Goal: Task Accomplishment & Management: Complete application form

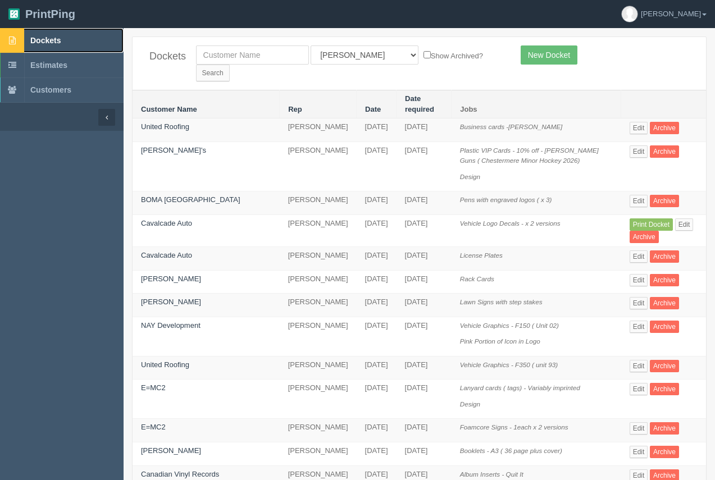
click at [47, 40] on span "Dockets" at bounding box center [45, 40] width 30 height 9
click at [558, 59] on link "New Docket" at bounding box center [548, 54] width 57 height 19
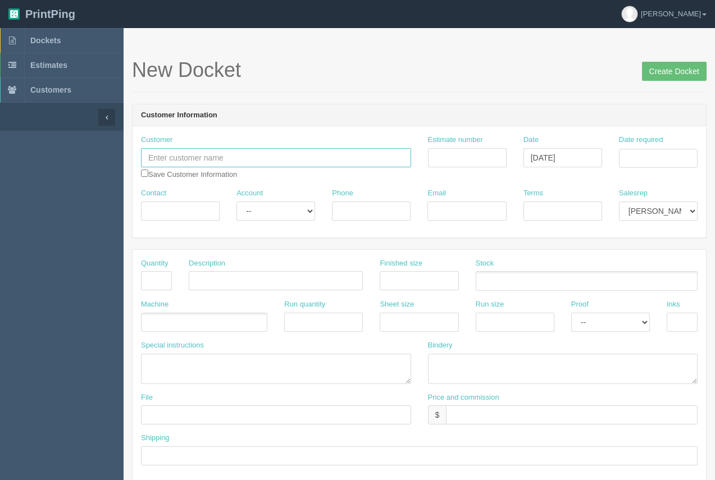
click at [258, 150] on input "text" at bounding box center [276, 157] width 270 height 19
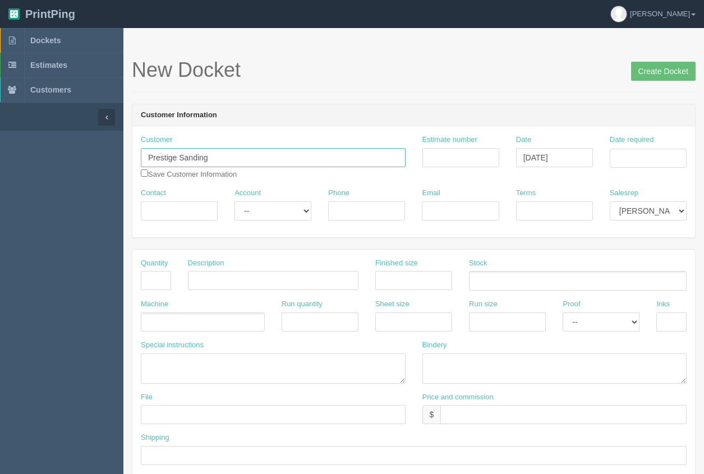
type input "Prestige Sanding"
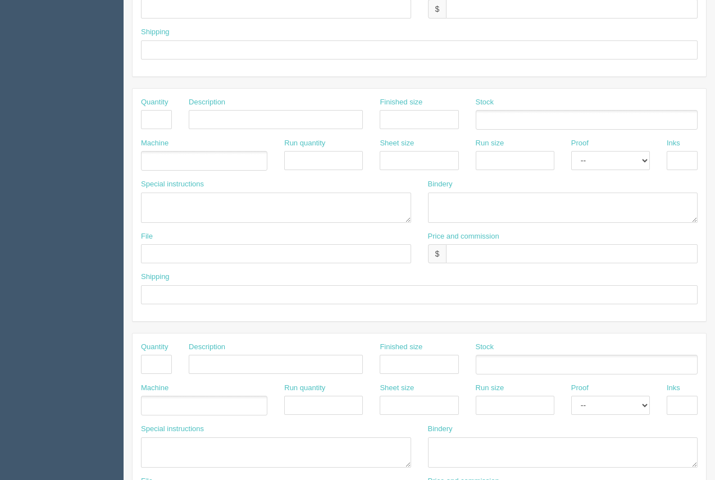
scroll to position [539, 0]
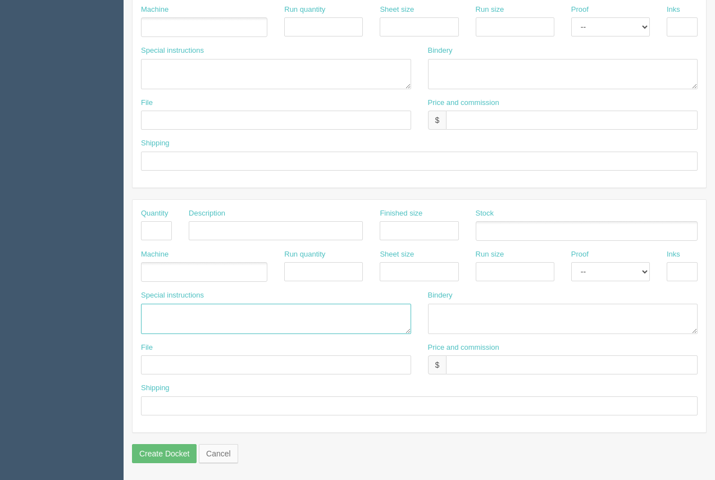
click at [163, 304] on textarea at bounding box center [276, 319] width 270 height 30
click at [266, 315] on textarea "Icon.....$100.00 Install of vehcile graphics. Back window x 2" at bounding box center [276, 319] width 270 height 30
click at [178, 324] on textarea "Icon.....$100.00 Install of vehicle graphics. Back window x 2" at bounding box center [276, 319] width 270 height 30
click at [214, 314] on textarea "Icon.....$100.00 Install of vehicle graphics. Back window x 2 Onestop.....$75.00" at bounding box center [276, 319] width 270 height 30
click at [234, 324] on textarea "Icon.....$100.00 Install of vehicle graphics. Back window x 2 Onestop.....$75.00" at bounding box center [276, 319] width 270 height 30
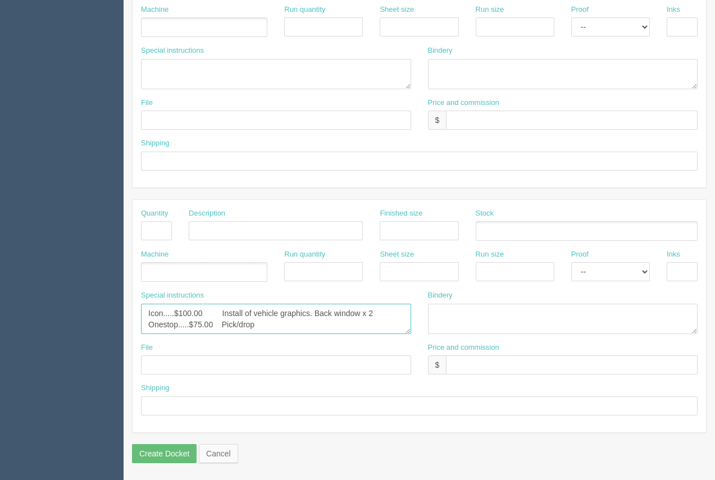
click at [236, 326] on textarea "Icon.....$100.00 Install of vehicle graphics. Back window x 2 Onestop.....$75.0…" at bounding box center [276, 319] width 270 height 30
drag, startPoint x: 240, startPoint y: 326, endPoint x: 251, endPoint y: 323, distance: 11.0
click at [241, 326] on textarea "Icon.....$100.00 Install of vehicle graphics. Back window x 2 Onestop.....$75.0…" at bounding box center [276, 319] width 270 height 30
click at [264, 324] on textarea "Icon.....$100.00 Install of vehicle graphics. Back window x 2 Onestop.....$75.0…" at bounding box center [276, 319] width 270 height 30
type textarea "Icon.....$100.00 Install of vehicle graphics. Back window x 2 Onestop.....$75.0…"
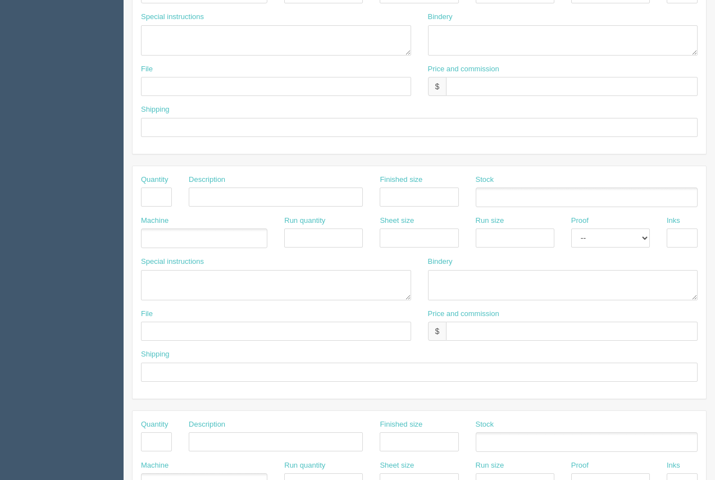
scroll to position [315, 0]
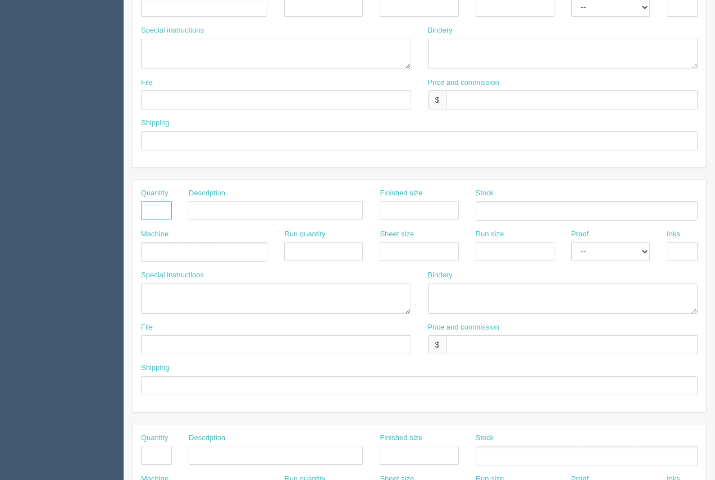
drag, startPoint x: 148, startPoint y: 210, endPoint x: 157, endPoint y: 214, distance: 9.3
click at [148, 210] on input "text" at bounding box center [156, 210] width 31 height 19
type input "1"
click at [246, 215] on input "text" at bounding box center [276, 210] width 174 height 19
type input "Design"
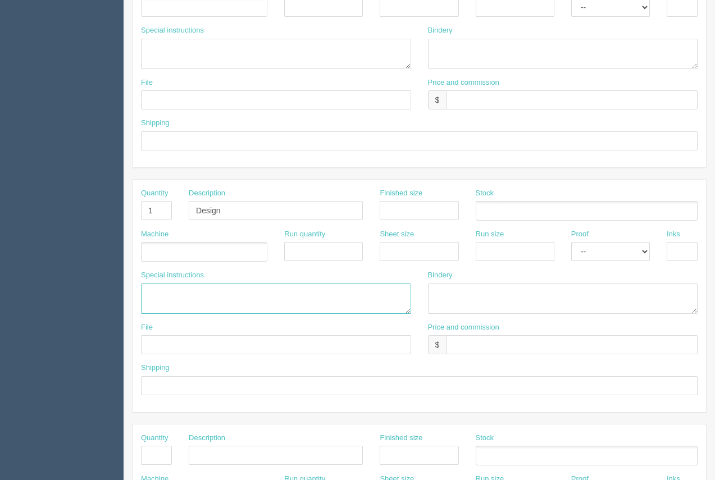
click at [178, 301] on textarea at bounding box center [276, 298] width 270 height 30
type textarea "Prestige Drywall Logo"
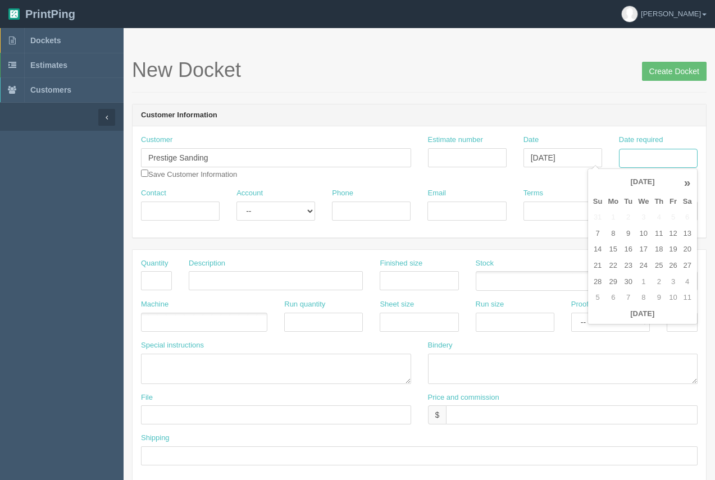
click at [647, 162] on input "Date required" at bounding box center [658, 158] width 79 height 19
click at [608, 251] on td "15" at bounding box center [613, 249] width 16 height 16
click at [668, 251] on td "19" at bounding box center [672, 249] width 13 height 16
type input "[DATE]"
